Goal: Task Accomplishment & Management: Complete application form

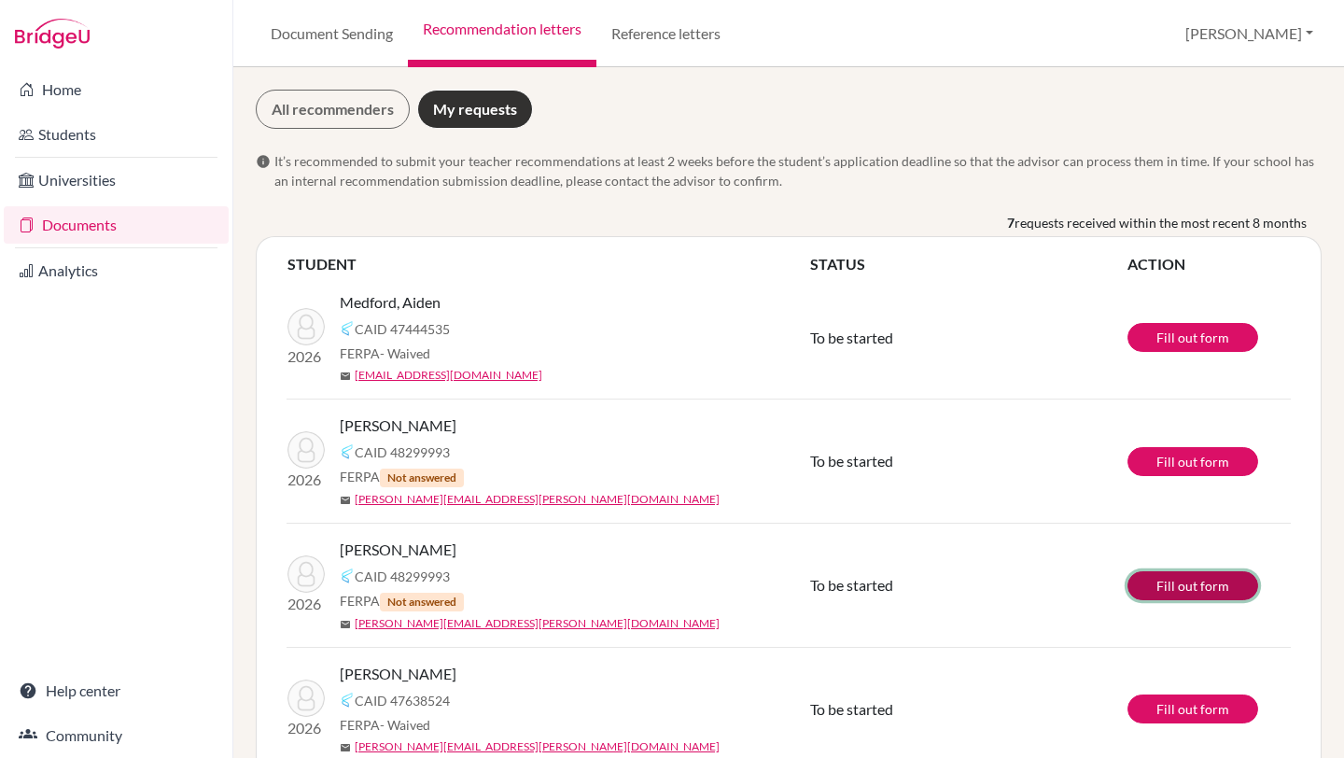
click at [1149, 576] on link "Fill out form" at bounding box center [1193, 585] width 131 height 29
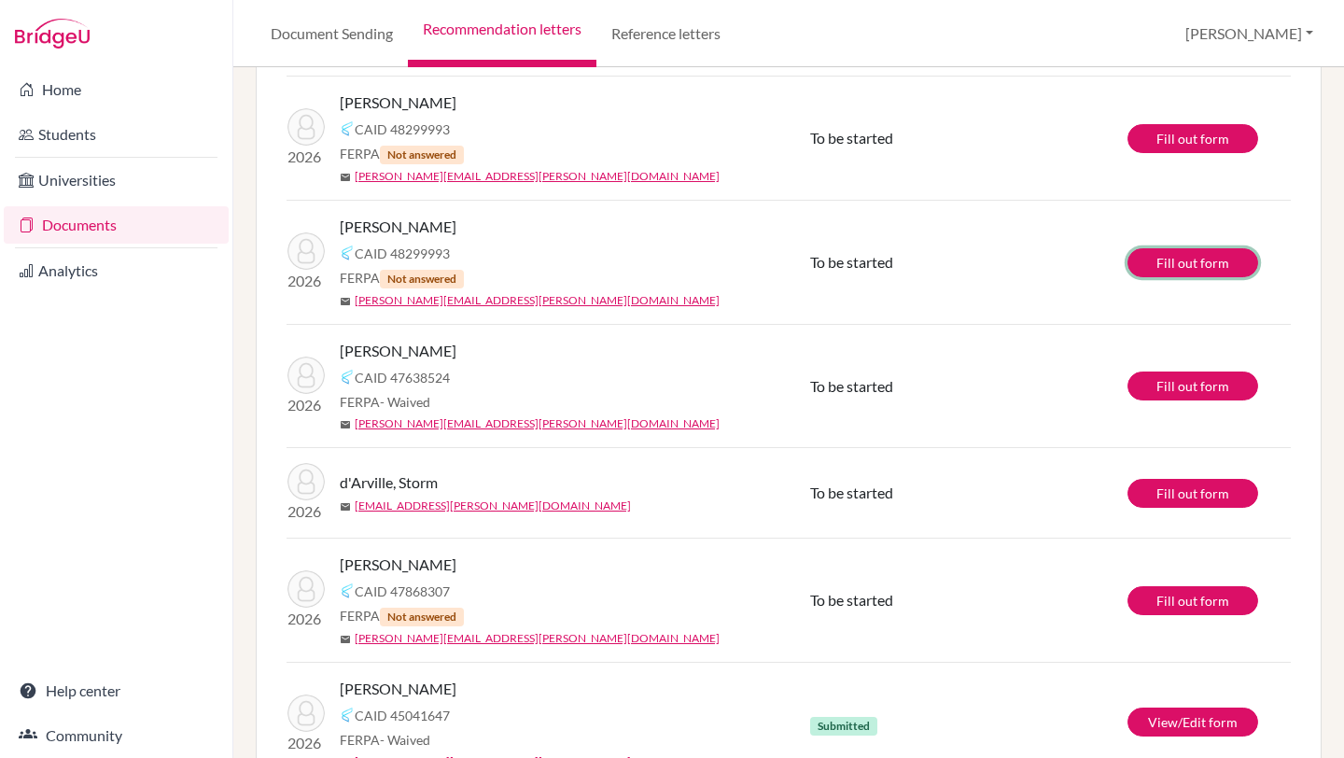
scroll to position [387, 0]
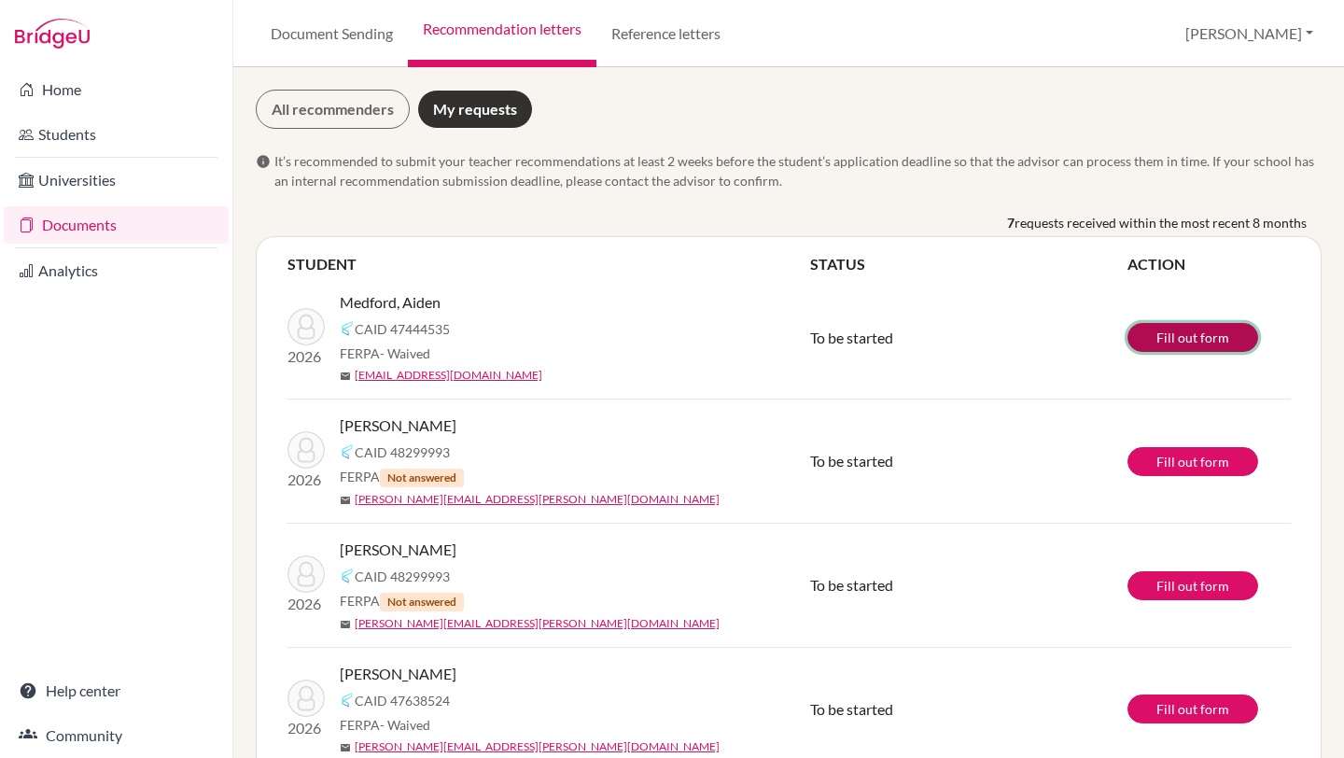
click at [1149, 333] on link "Fill out form" at bounding box center [1193, 337] width 131 height 29
